Goal: Communication & Community: Answer question/provide support

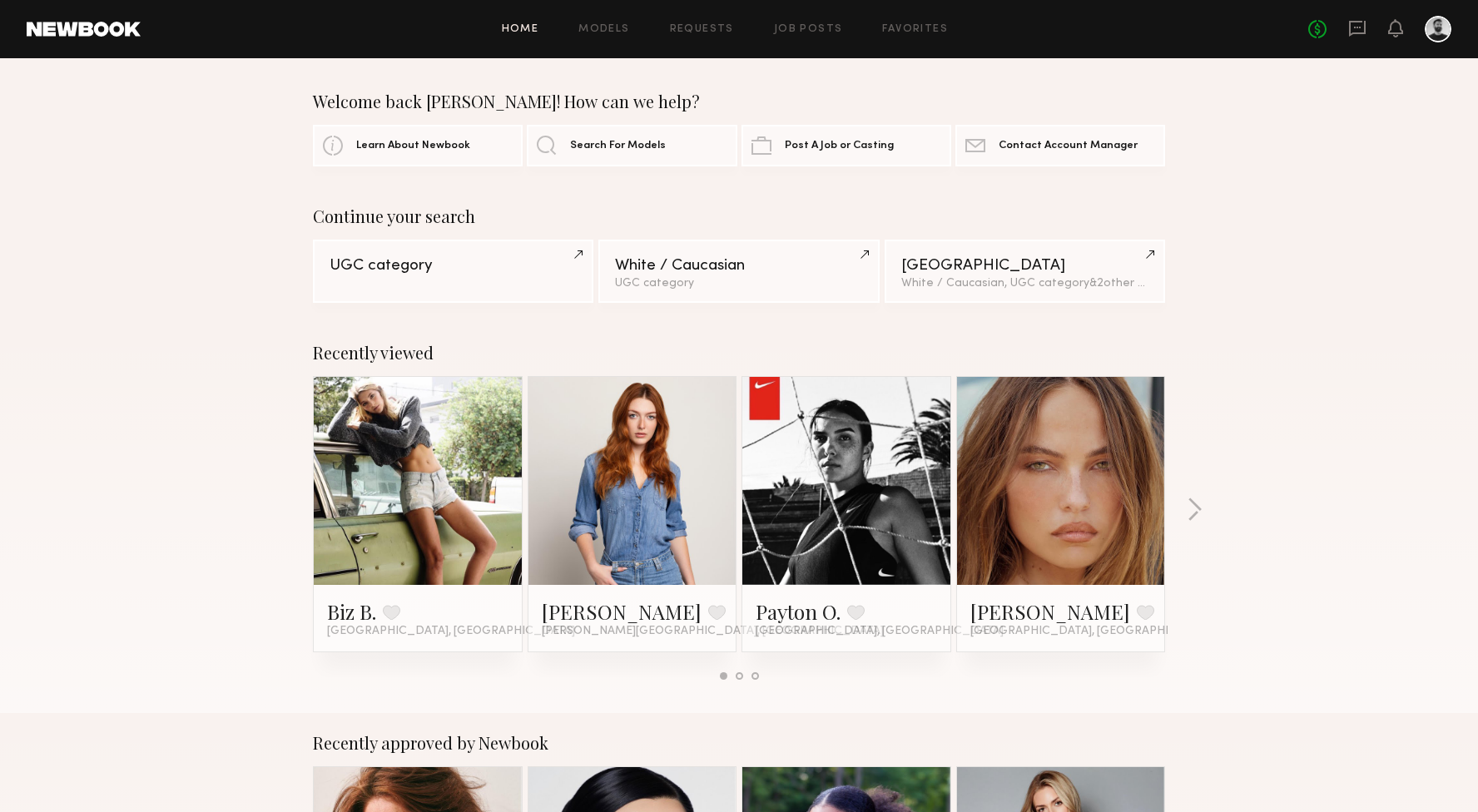
click at [419, 514] on link at bounding box center [418, 481] width 101 height 208
click at [1349, 27] on icon at bounding box center [1358, 29] width 17 height 16
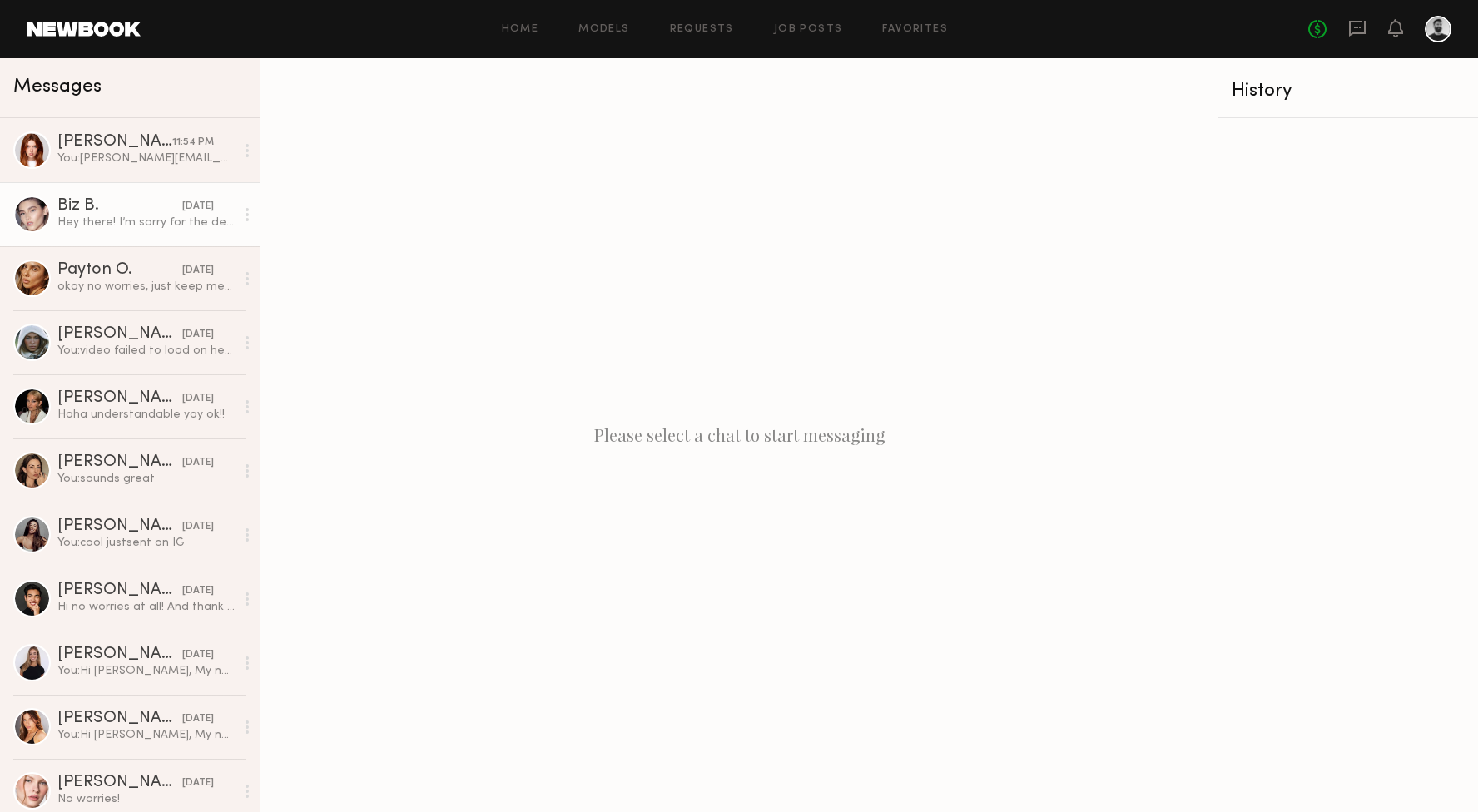
click at [239, 241] on link "Biz B. [DATE] Hey there! I’m sorry for the delay in response. Have you found a …" at bounding box center [130, 214] width 259 height 64
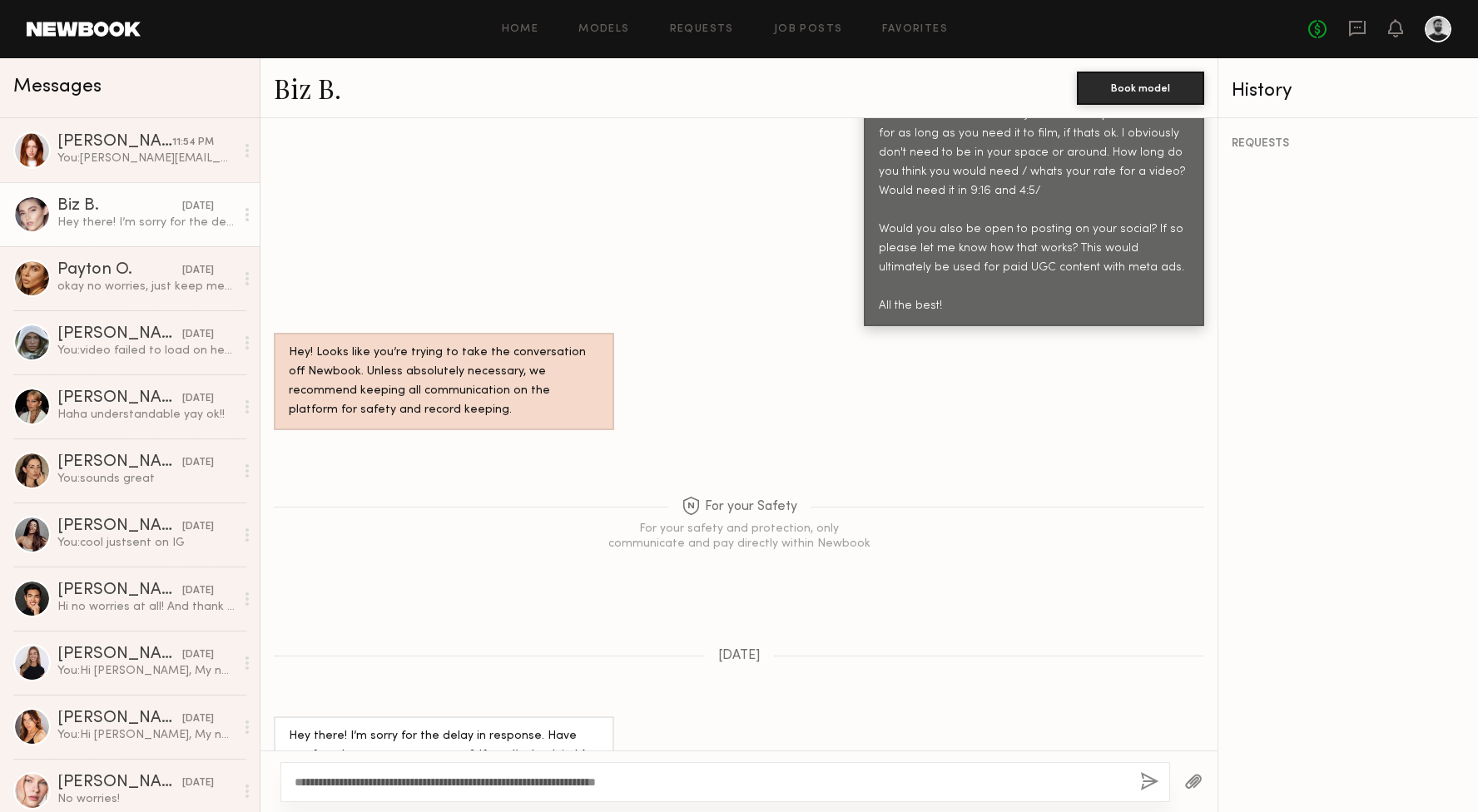
scroll to position [911, 0]
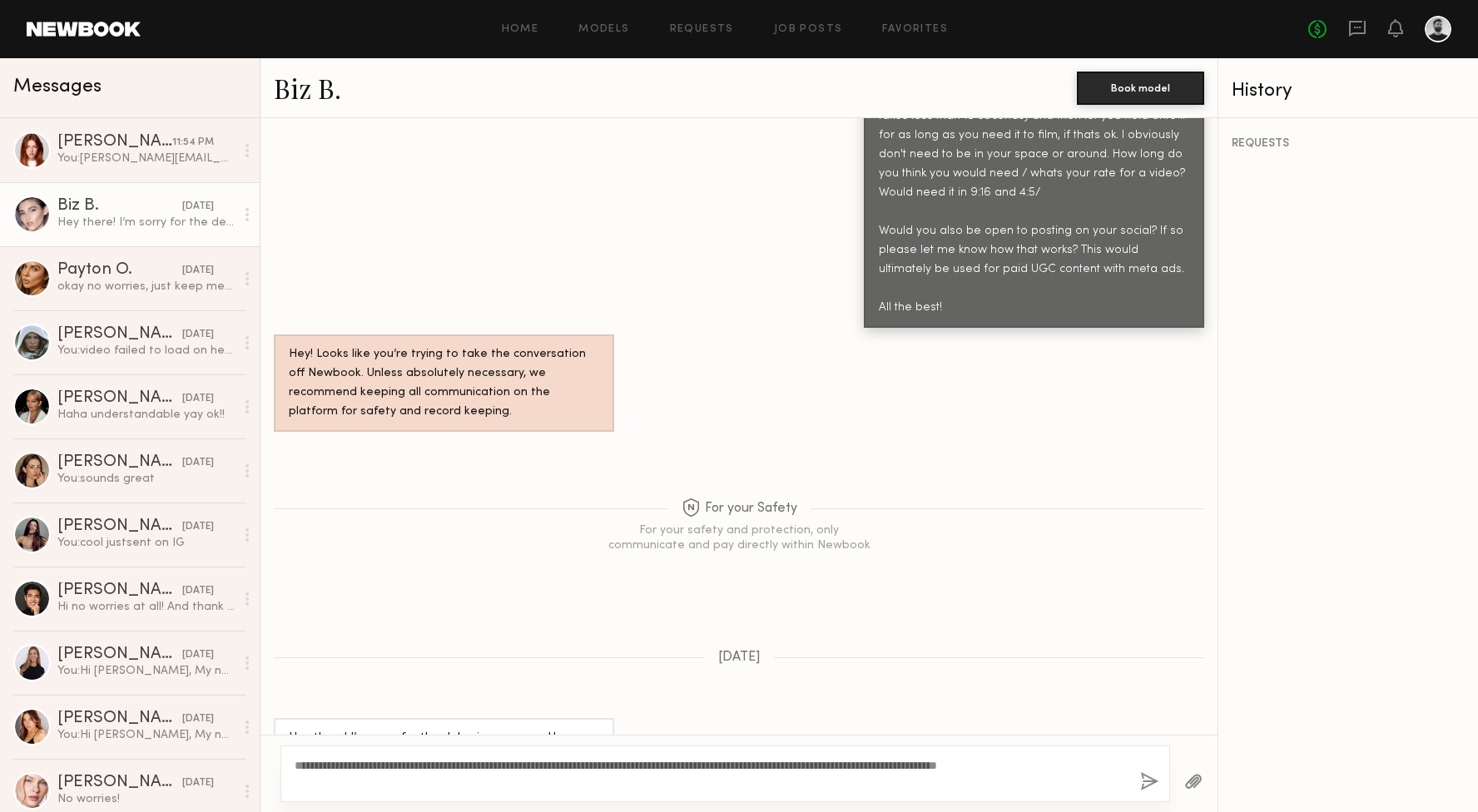
type textarea "**********"
click at [1143, 780] on button "button" at bounding box center [1150, 783] width 18 height 21
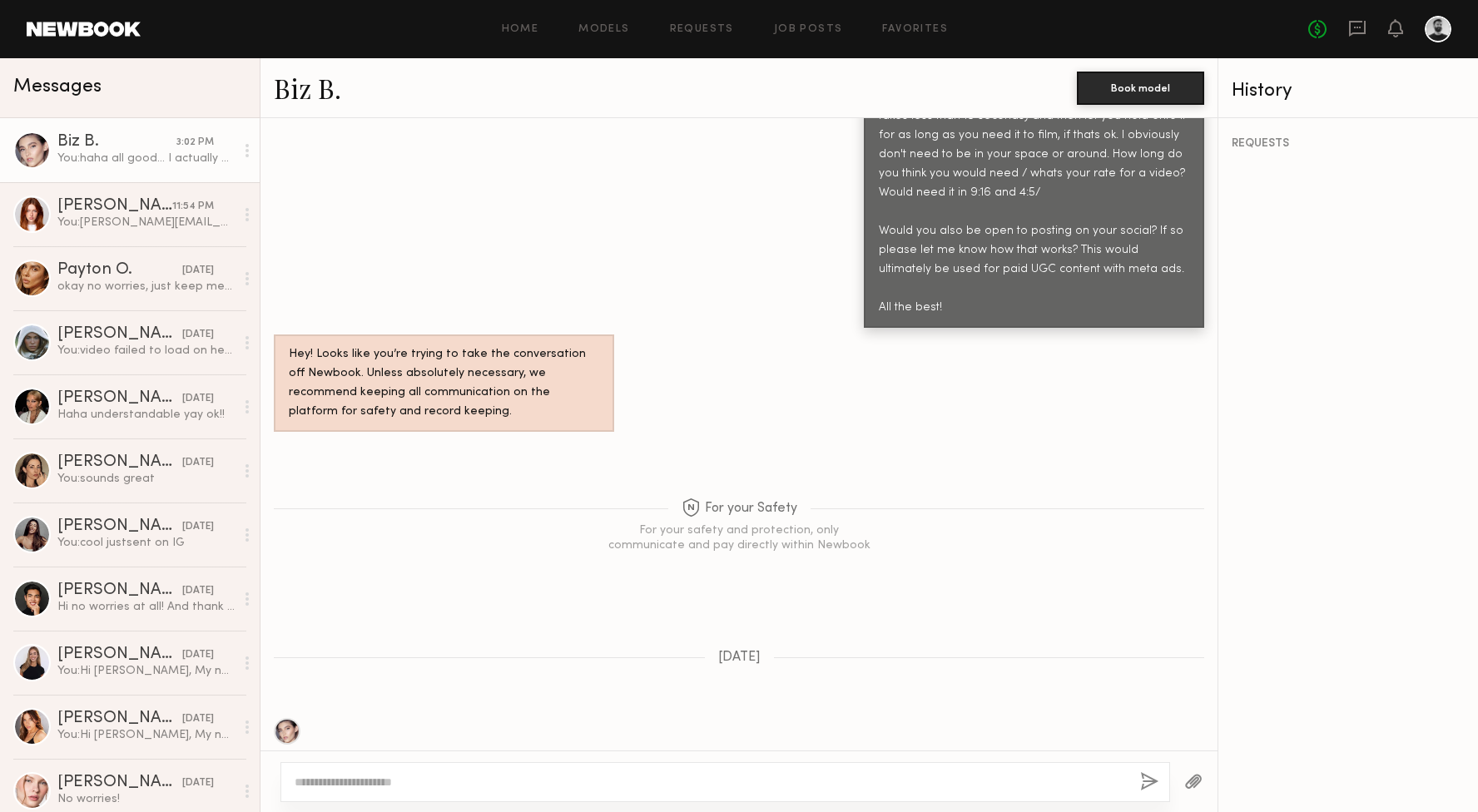
scroll to position [1282, 0]
